Goal: Obtain resource: Obtain resource

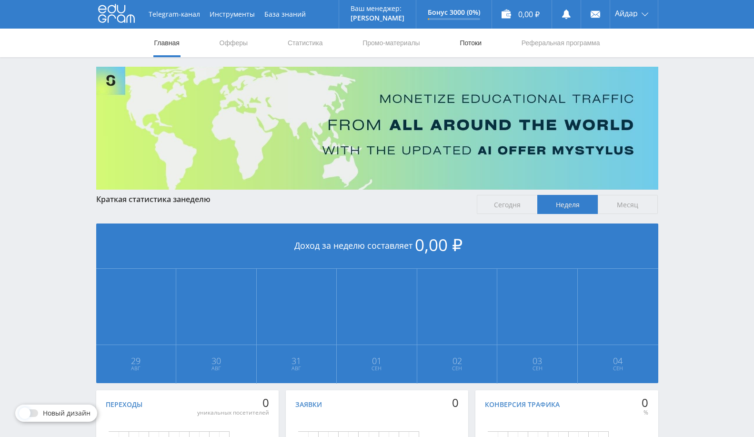
click at [468, 43] on link "Потоки" at bounding box center [471, 43] width 24 height 29
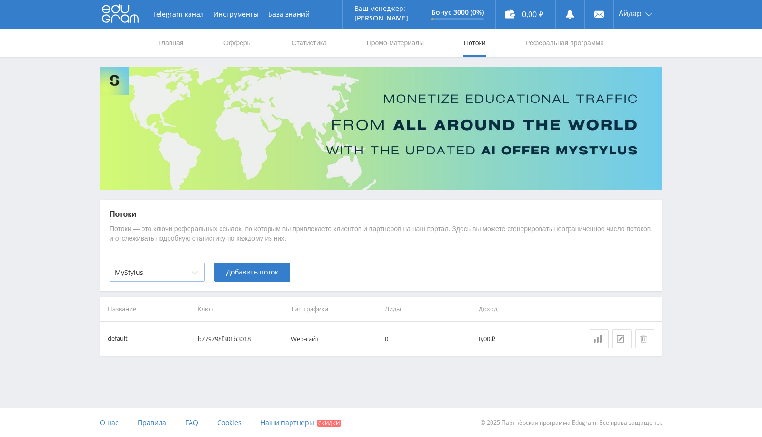
click at [170, 267] on div "MyStylus" at bounding box center [147, 272] width 75 height 13
click at [161, 262] on div "MyStylus" at bounding box center [157, 271] width 95 height 19
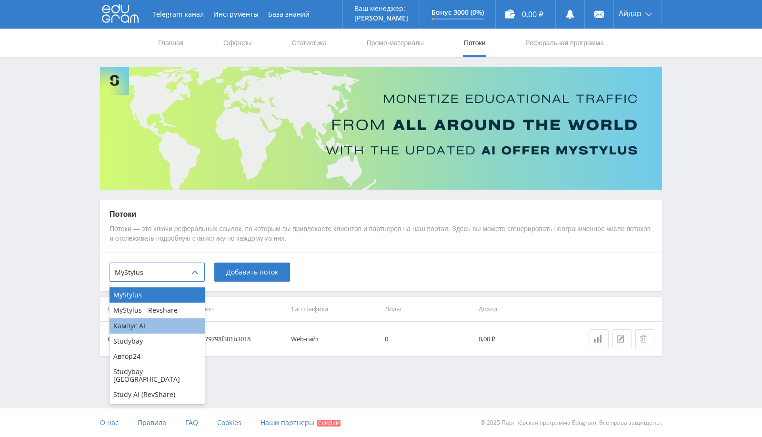
click at [148, 324] on div "Кампус AI" at bounding box center [157, 325] width 95 height 15
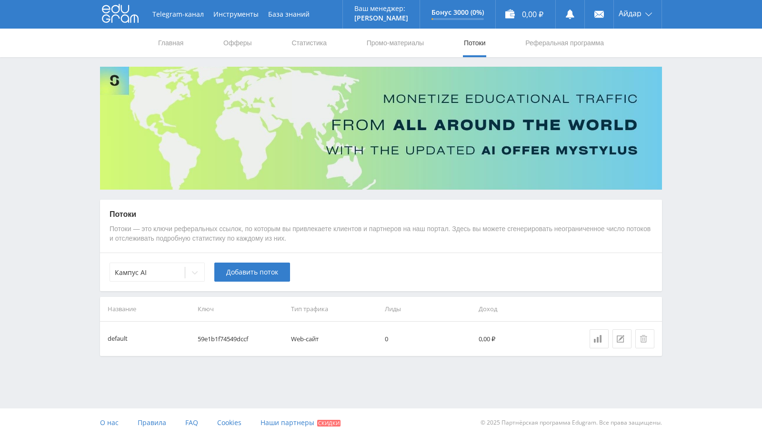
click at [228, 315] on th "Ключ" at bounding box center [241, 309] width 94 height 24
click at [251, 270] on span "Добавить поток" at bounding box center [252, 272] width 52 height 8
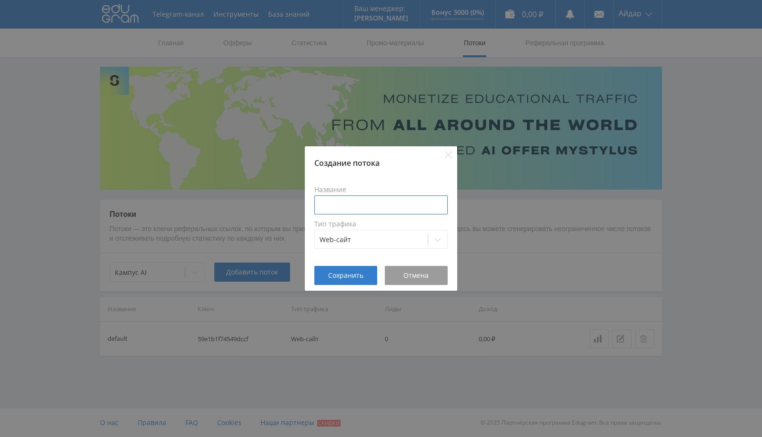
click at [333, 204] on input at bounding box center [380, 204] width 133 height 19
type input "Дзен"
click at [352, 273] on span "Сохранить" at bounding box center [345, 275] width 35 height 8
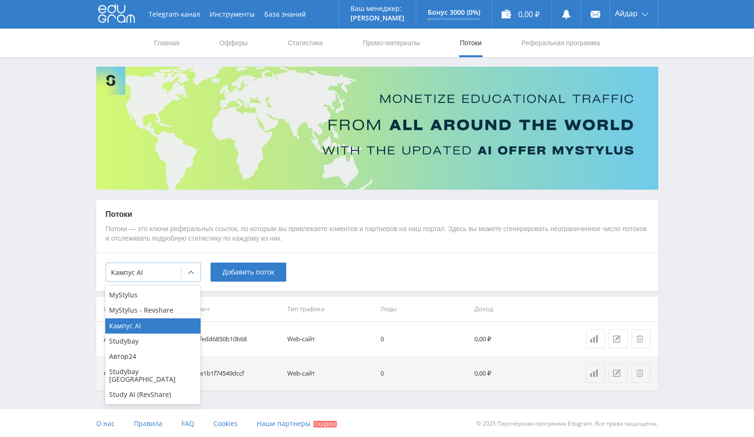
click at [180, 272] on div "Кампус AI" at bounding box center [143, 272] width 75 height 13
click at [157, 387] on div "Study AI (RevShare)" at bounding box center [152, 394] width 95 height 15
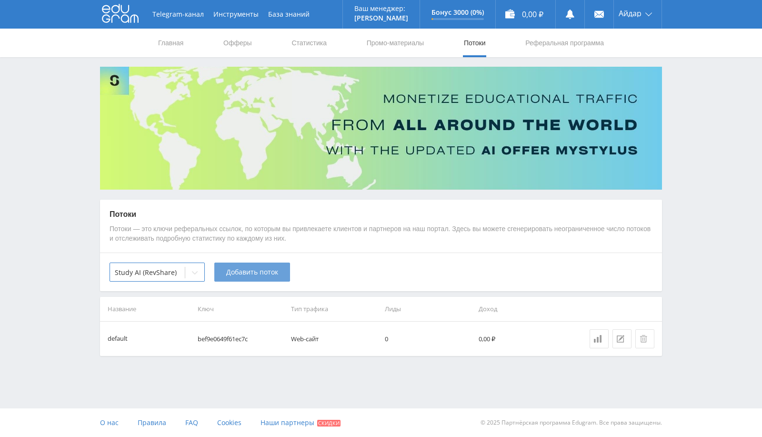
click at [259, 271] on span "Добавить поток" at bounding box center [252, 272] width 52 height 8
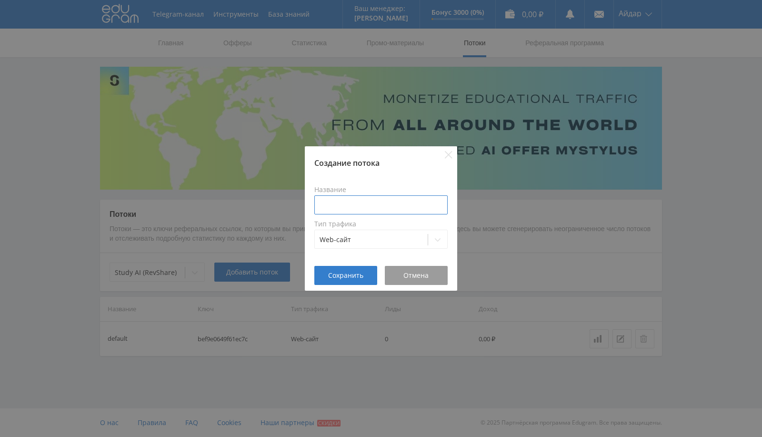
click at [363, 196] on input at bounding box center [380, 204] width 133 height 19
type input "Дзен"
click at [354, 274] on span "Сохранить" at bounding box center [345, 275] width 35 height 8
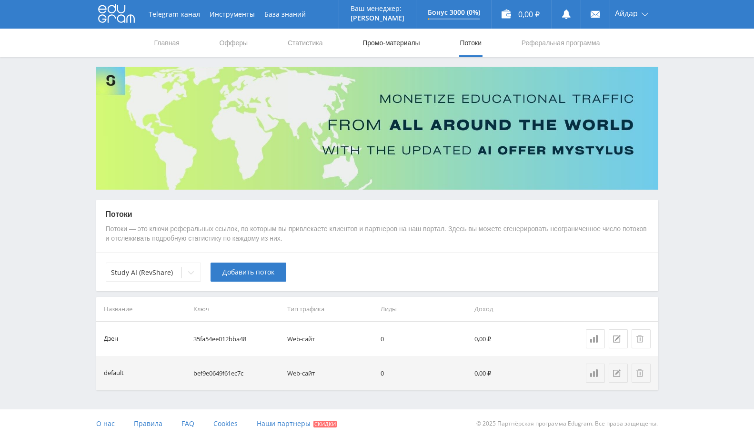
click at [406, 43] on link "Промо-материалы" at bounding box center [390, 43] width 59 height 29
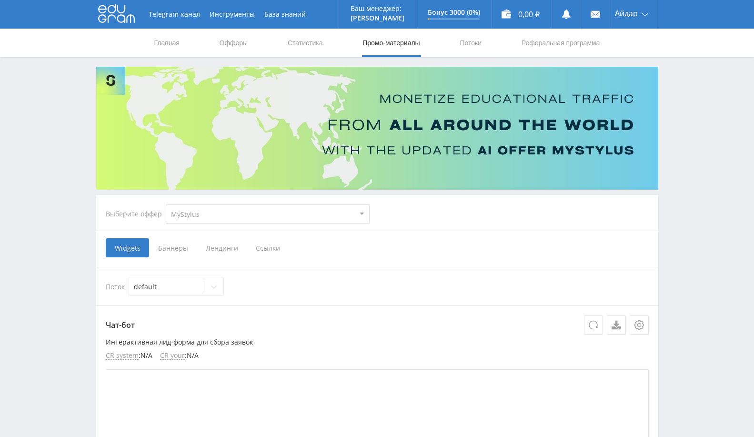
click at [252, 221] on select "MyStylus MyStylus - Revshare Кампус AI Studybay Автор24 Studybay [GEOGRAPHIC_DA…" at bounding box center [268, 213] width 204 height 19
select select "340"
click at [166, 204] on select "MyStylus MyStylus - Revshare Кампус AI Studybay Автор24 Studybay [GEOGRAPHIC_DA…" at bounding box center [268, 213] width 204 height 19
click at [203, 251] on span "Ссылки" at bounding box center [218, 247] width 42 height 19
click at [0, 0] on input "Ссылки" at bounding box center [0, 0] width 0 height 0
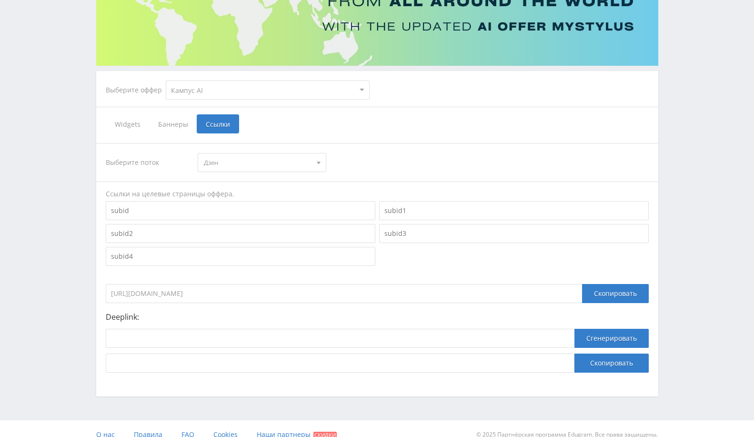
scroll to position [135, 0]
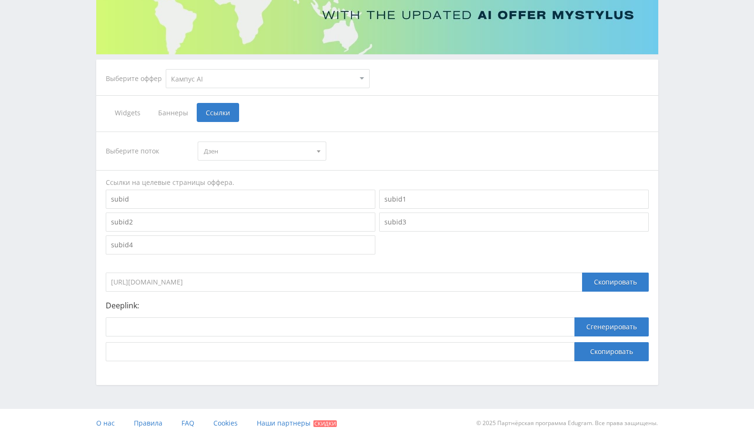
click at [255, 148] on span "Дзен" at bounding box center [258, 151] width 108 height 18
click at [262, 169] on button "Дзен" at bounding box center [262, 168] width 128 height 13
click at [612, 280] on div "Скопировать" at bounding box center [615, 281] width 67 height 19
click at [265, 78] on select "MyStylus MyStylus - Revshare Кампус AI Studybay Автор24 Studybay [GEOGRAPHIC_DA…" at bounding box center [268, 78] width 204 height 19
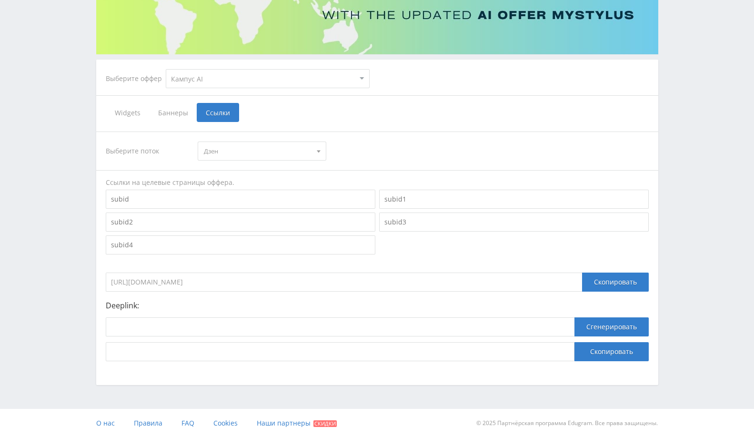
select select "376"
click at [166, 69] on select "MyStylus MyStylus - Revshare Кампус AI Studybay Автор24 Studybay [GEOGRAPHIC_DA…" at bounding box center [268, 78] width 204 height 19
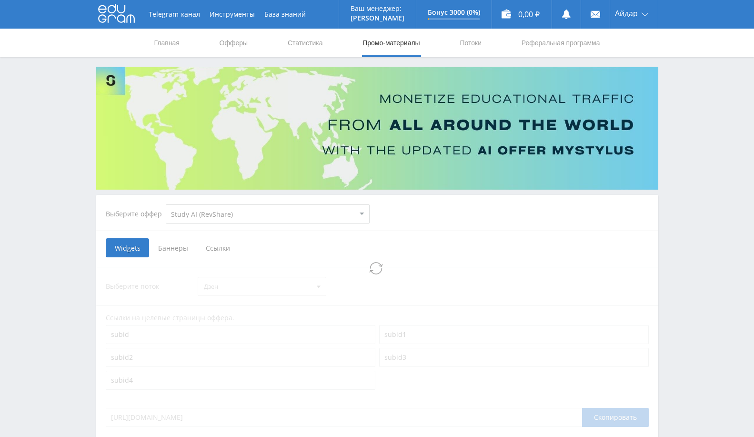
select select "376"
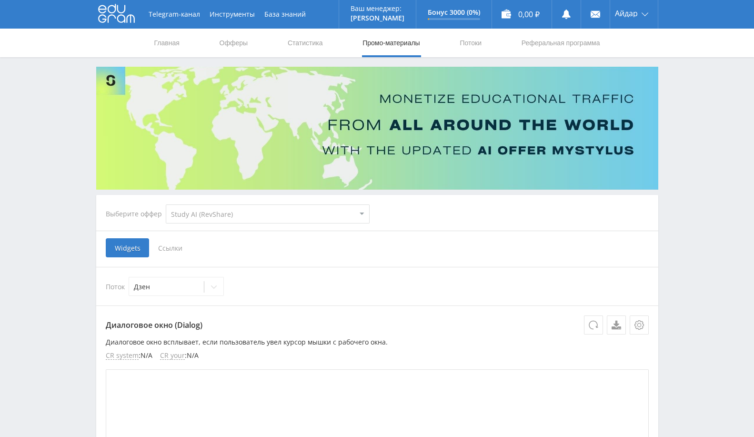
click at [170, 250] on span "Ссылки" at bounding box center [170, 247] width 42 height 19
click at [0, 0] on input "Ссылки" at bounding box center [0, 0] width 0 height 0
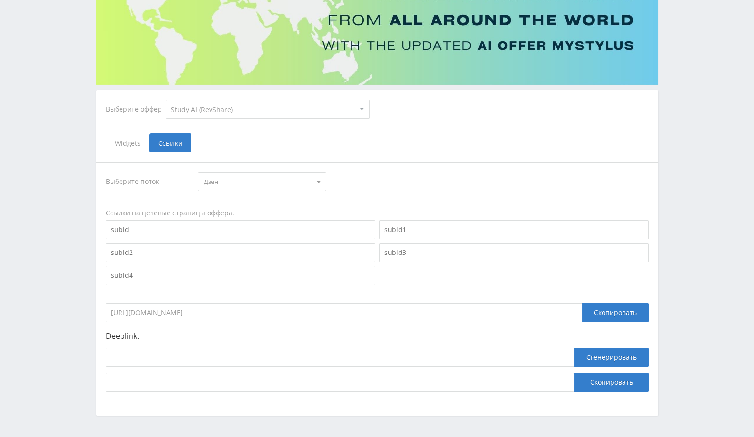
scroll to position [106, 0]
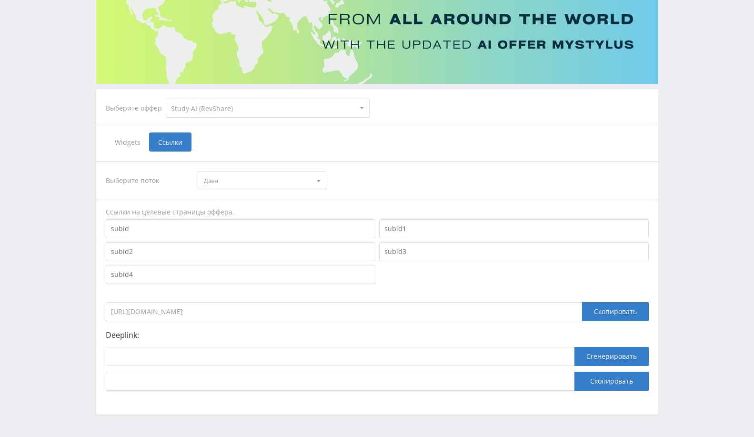
click at [439, 162] on div "Выберите поток Дзен Дзен default Ссылки на целевые страницы оффера. [URL][DOMAI…" at bounding box center [377, 276] width 543 height 230
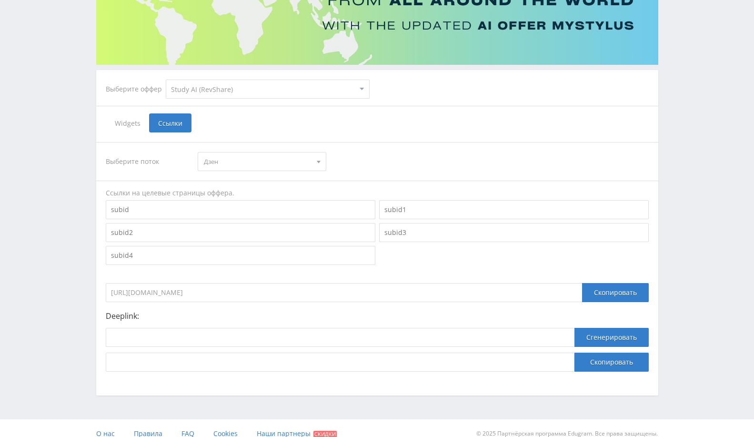
scroll to position [135, 0]
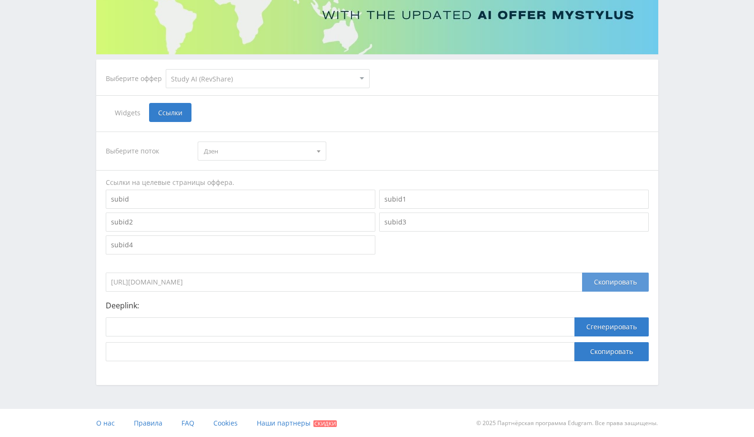
click at [624, 285] on div "Скопировать" at bounding box center [615, 281] width 67 height 19
click at [591, 290] on div "Скопировать" at bounding box center [615, 281] width 67 height 19
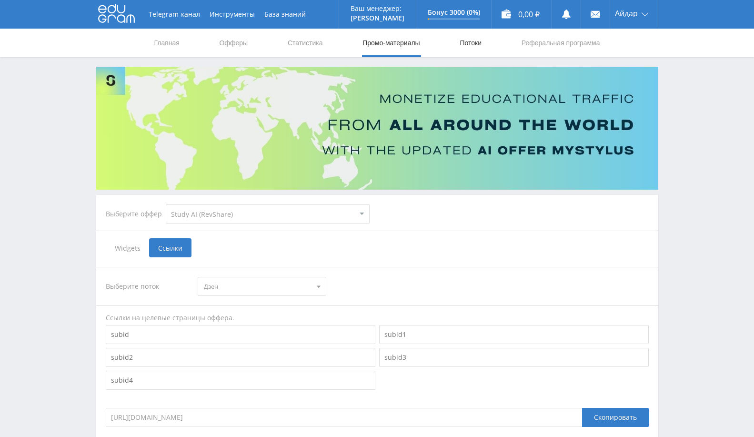
click at [480, 36] on link "Потоки" at bounding box center [471, 43] width 24 height 29
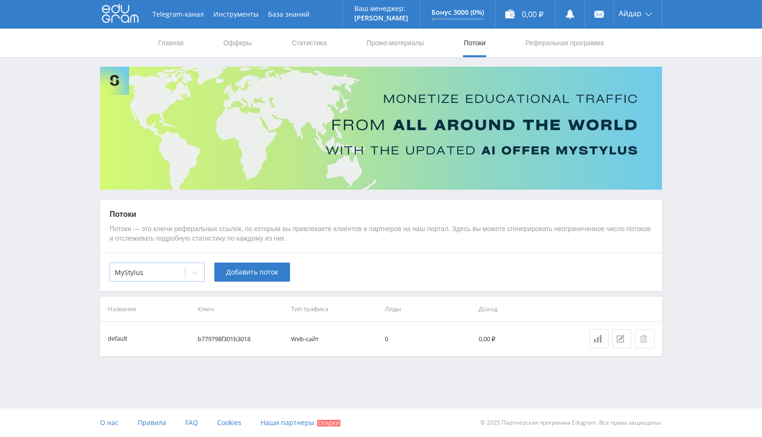
click at [172, 268] on div at bounding box center [147, 273] width 65 height 10
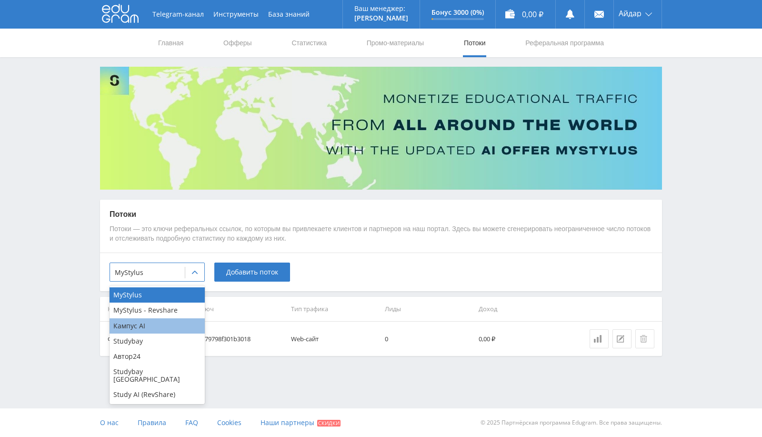
click at [159, 324] on div "Кампус AI" at bounding box center [157, 325] width 95 height 15
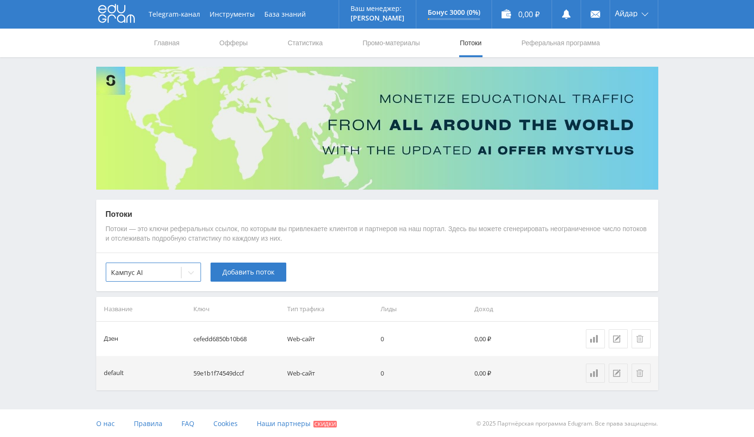
scroll to position [0, 0]
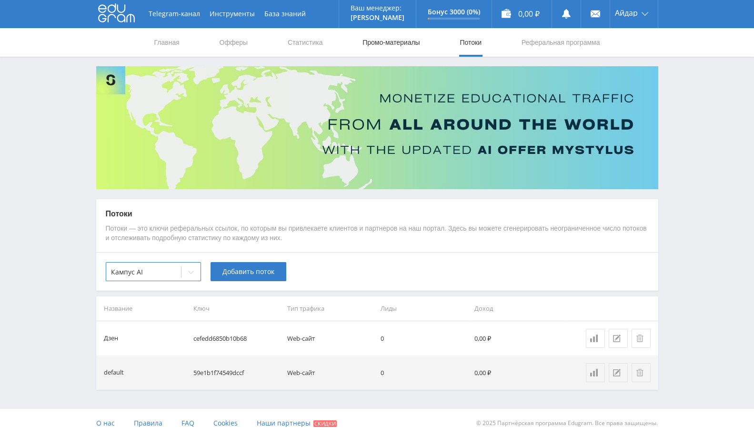
click at [382, 43] on link "Промо-материалы" at bounding box center [390, 42] width 59 height 29
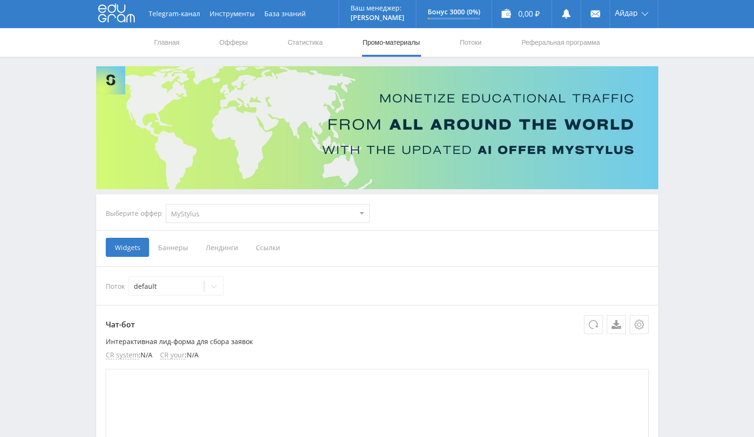
click at [253, 215] on select "MyStylus MyStylus - Revshare Кампус AI Studybay Автор24 Studybay [GEOGRAPHIC_DA…" at bounding box center [268, 213] width 204 height 19
select select "340"
click at [166, 204] on select "MyStylus MyStylus - Revshare Кампус AI Studybay Автор24 Studybay [GEOGRAPHIC_DA…" at bounding box center [268, 213] width 204 height 19
click at [167, 239] on span "Баннеры" at bounding box center [173, 247] width 48 height 19
click at [0, 0] on input "Баннеры" at bounding box center [0, 0] width 0 height 0
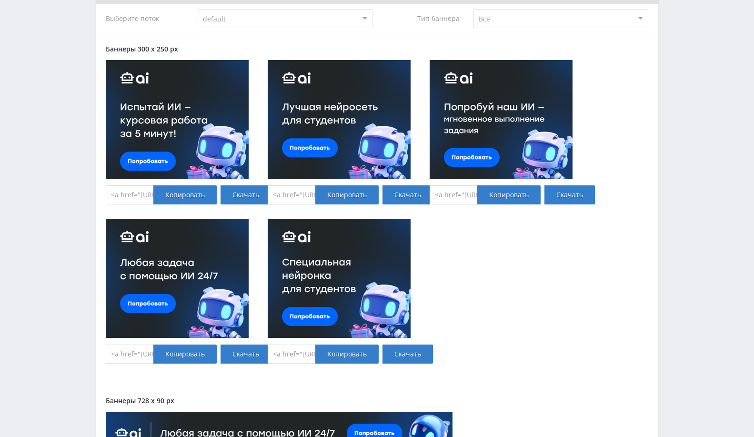
scroll to position [529, 0]
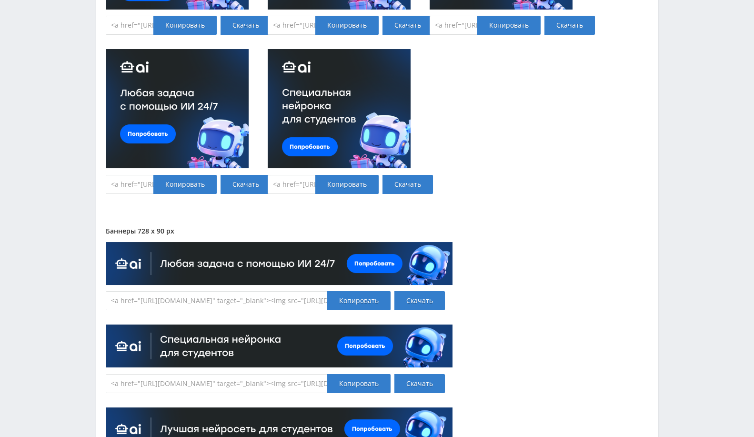
click at [222, 239] on div "Баннеры 728 x 90 px <a href="[URL][DOMAIN_NAME]" target="_blank"><img src="[URL…" at bounding box center [377, 433] width 543 height 413
click at [227, 256] on img at bounding box center [279, 263] width 347 height 43
click at [413, 302] on link "Скачать" at bounding box center [419, 300] width 50 height 19
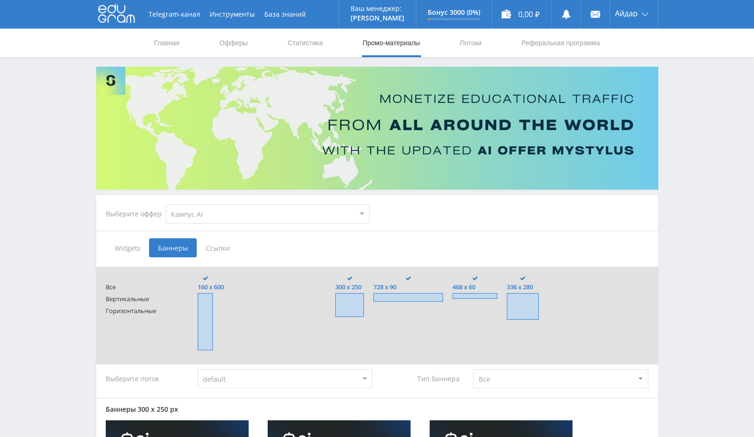
scroll to position [0, 0]
click at [281, 223] on select "MyStylus MyStylus - Revshare Кампус AI Studybay Автор24 Studybay [GEOGRAPHIC_DA…" at bounding box center [268, 213] width 204 height 19
select select "376"
click at [166, 204] on select "MyStylus MyStylus - Revshare Кампус AI Studybay Автор24 Studybay [GEOGRAPHIC_DA…" at bounding box center [268, 213] width 204 height 19
type input "<a href="[URL][DOMAIN_NAME]" target="_blank"><img src="[URL][DOMAIN_NAME]"></a>"
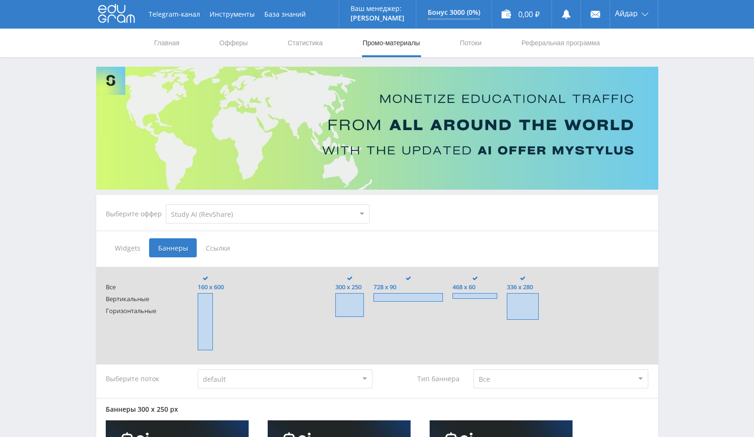
type input "<a href="[URL][DOMAIN_NAME]" target="_blank"><img src="[URL][DOMAIN_NAME]"></a>"
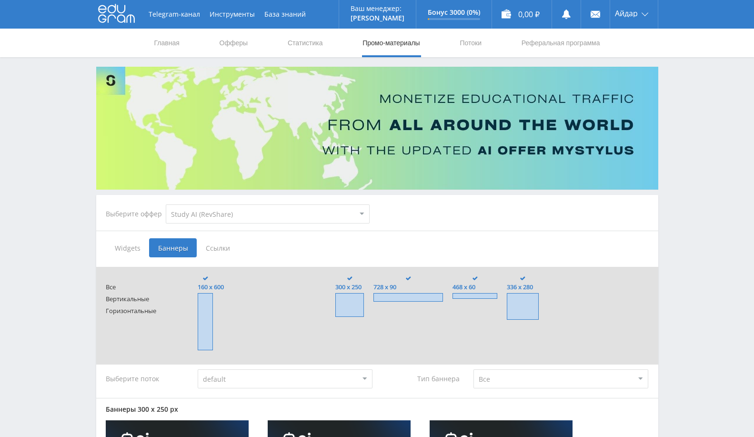
type input "<a href="[URL][DOMAIN_NAME]" target="_blank"><img src="[URL][DOMAIN_NAME]"></a>"
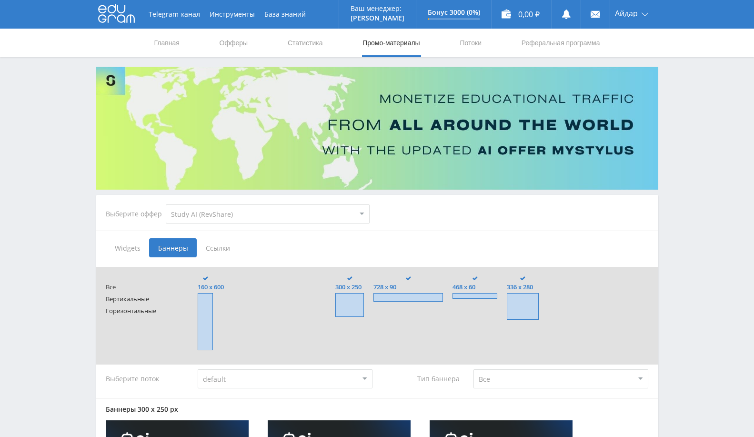
type input "<a href="[URL][DOMAIN_NAME]" target="_blank"><img src="[URL][DOMAIN_NAME]"></a>"
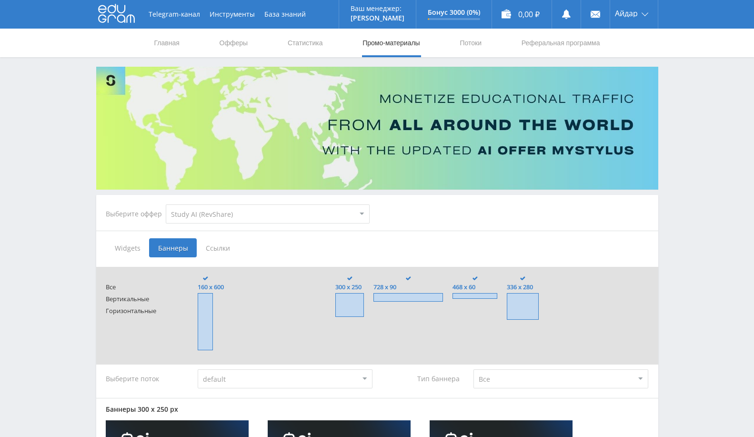
type input "<a href="[URL][DOMAIN_NAME]" target="_blank"><img src="[URL][DOMAIN_NAME]"></a>"
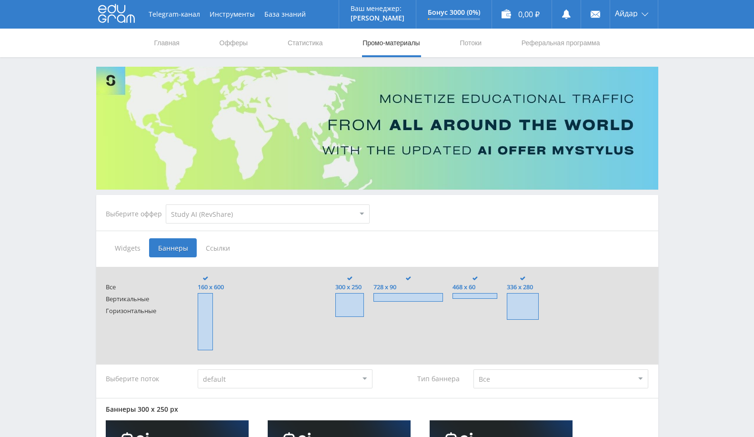
type input "<a href="[URL][DOMAIN_NAME]" target="_blank"><img src="[URL][DOMAIN_NAME]"></a>"
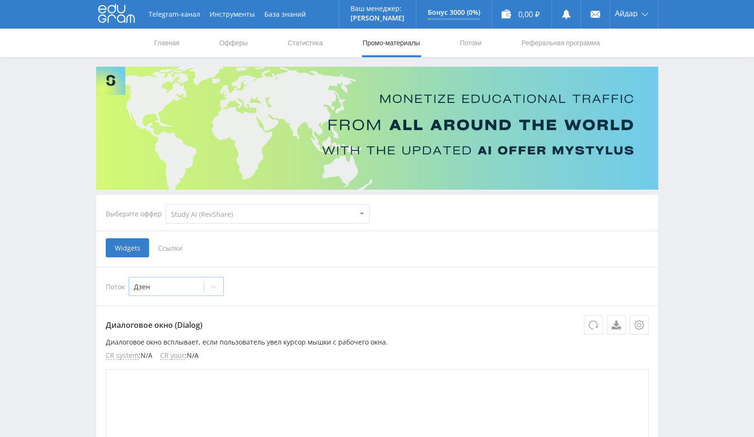
click at [154, 285] on div at bounding box center [166, 287] width 65 height 10
click at [177, 250] on span "Ссылки" at bounding box center [170, 247] width 42 height 19
click at [0, 0] on input "Ссылки" at bounding box center [0, 0] width 0 height 0
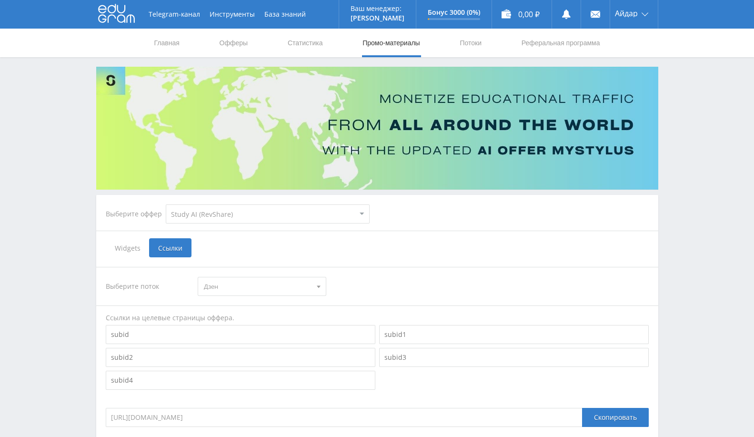
click at [145, 245] on span "Widgets" at bounding box center [127, 247] width 43 height 19
click at [0, 0] on input "Widgets" at bounding box center [0, 0] width 0 height 0
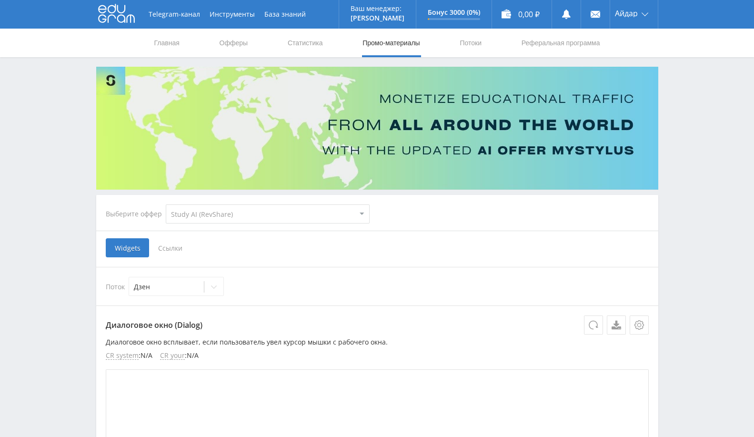
click at [190, 200] on div "Выберите оффер MyStylus MyStylus - Revshare Кампус AI Studybay Автор24 Studybay…" at bounding box center [237, 214] width 279 height 34
click at [189, 210] on select "MyStylus MyStylus - Revshare Кампус AI Studybay Автор24 Studybay [GEOGRAPHIC_DA…" at bounding box center [268, 213] width 204 height 19
click at [267, 208] on select "MyStylus MyStylus - Revshare Кампус AI Studybay Автор24 Studybay [GEOGRAPHIC_DA…" at bounding box center [268, 213] width 204 height 19
select select "340"
click at [166, 204] on select "MyStylus MyStylus - Revshare Кампус AI Studybay Автор24 Studybay [GEOGRAPHIC_DA…" at bounding box center [268, 213] width 204 height 19
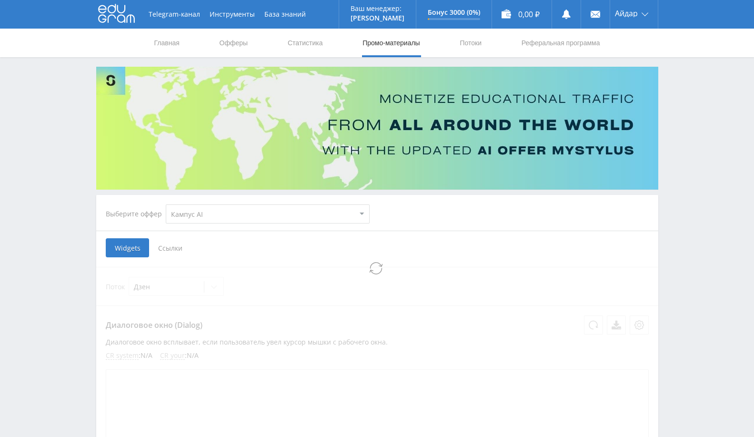
select select "340"
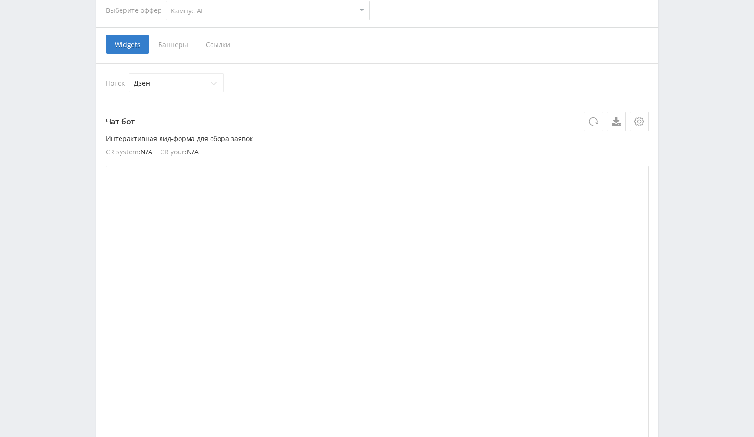
scroll to position [211, 0]
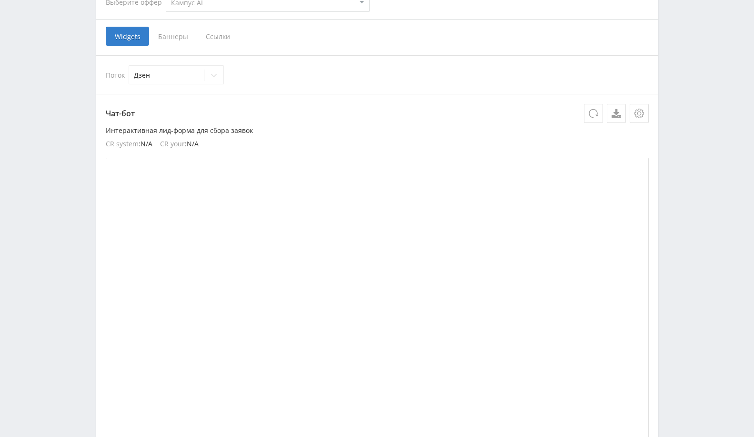
click at [173, 30] on span "Баннеры" at bounding box center [173, 36] width 48 height 19
click at [0, 0] on input "Баннеры" at bounding box center [0, 0] width 0 height 0
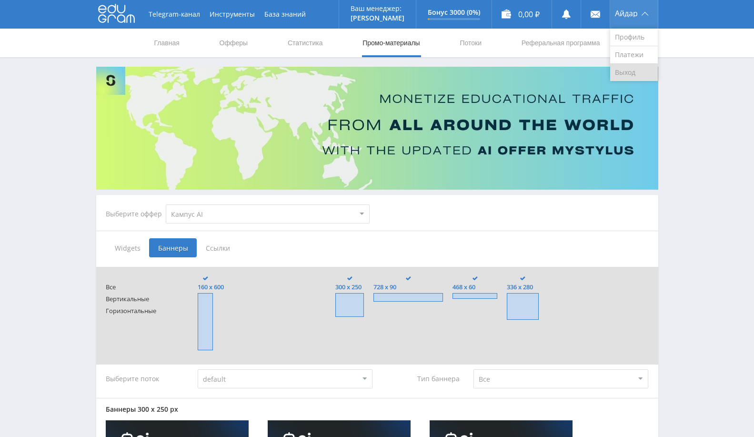
click at [642, 73] on link "Выход" at bounding box center [634, 72] width 48 height 17
